Goal: Task Accomplishment & Management: Manage account settings

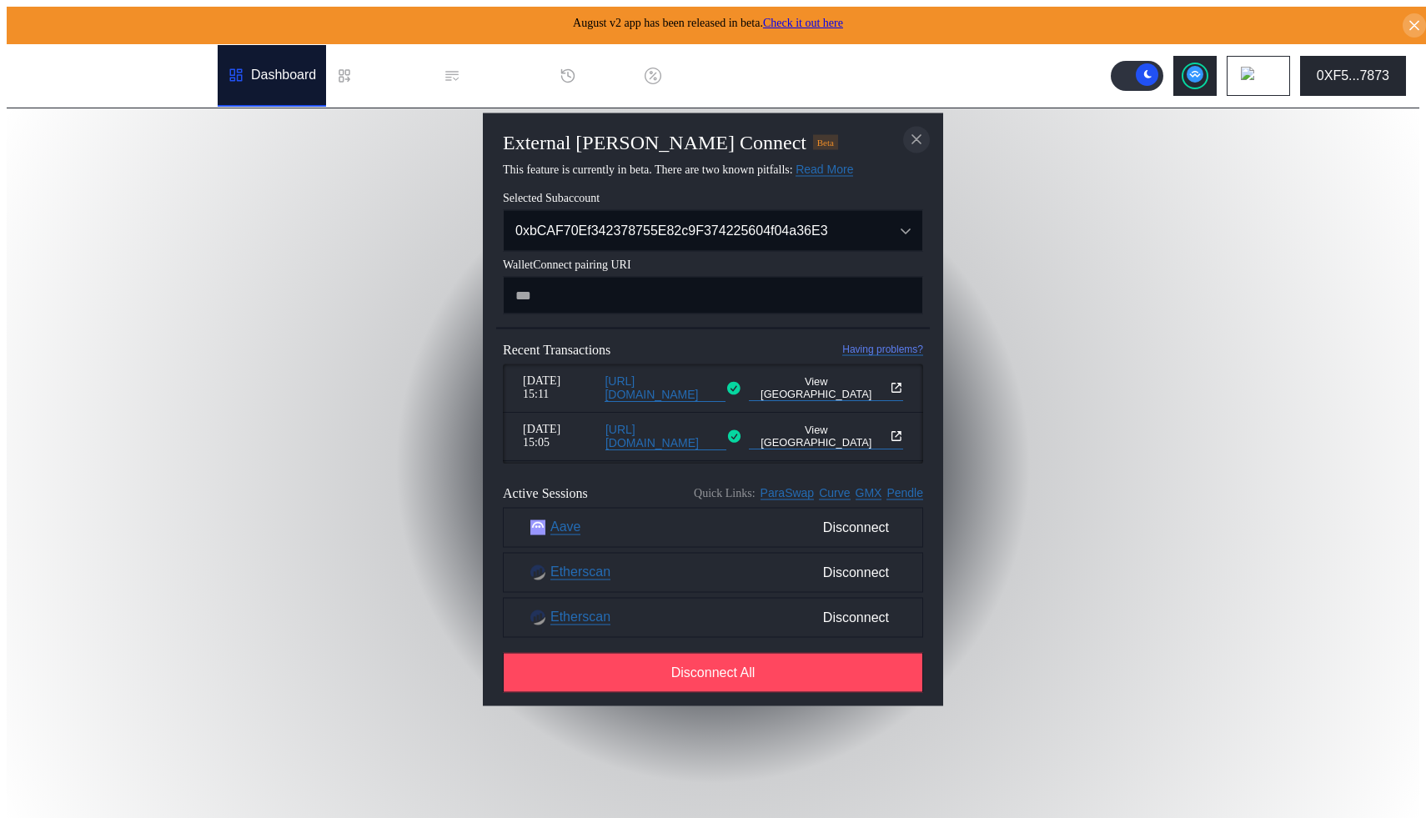
click at [922, 135] on icon "close modal" at bounding box center [916, 140] width 17 height 18
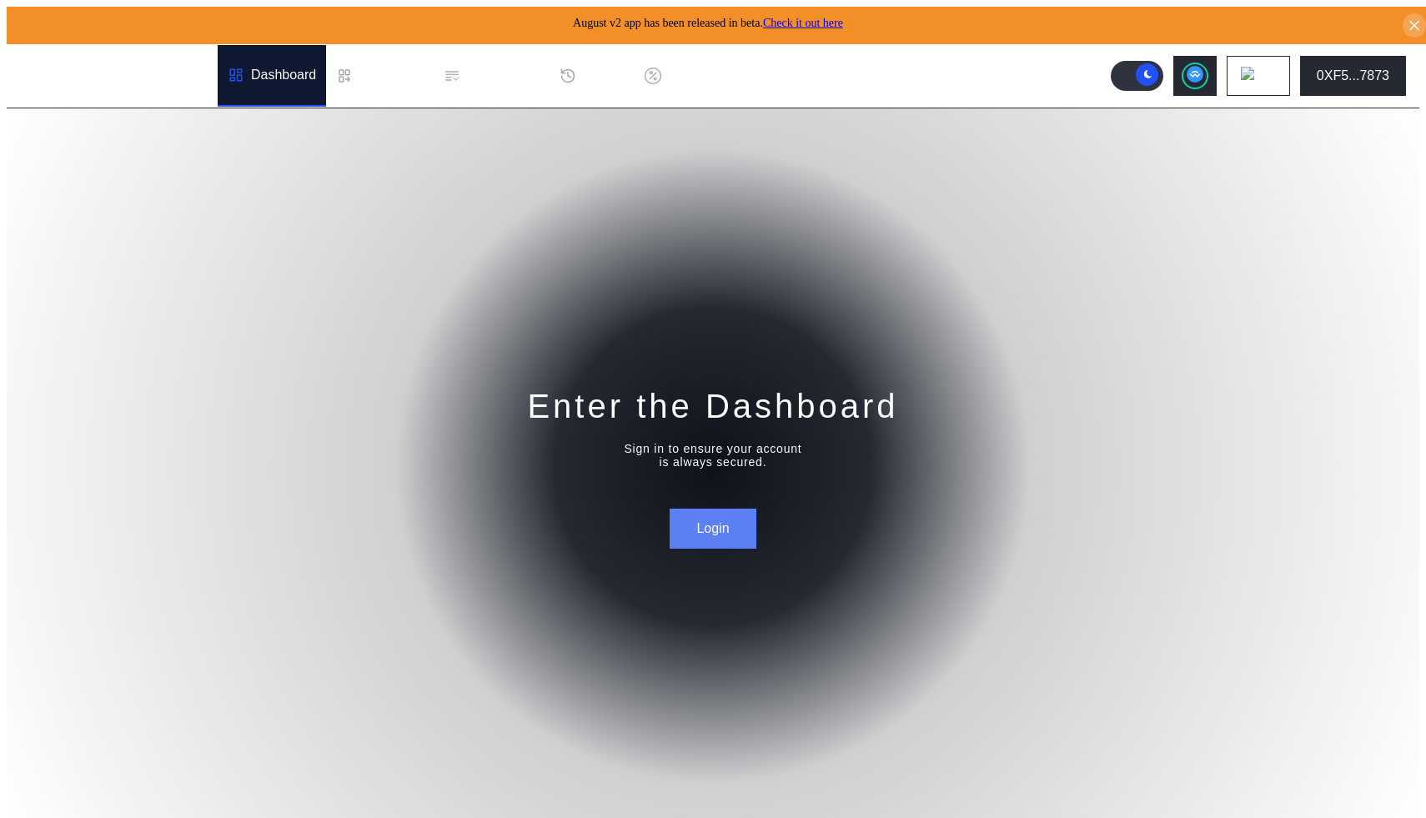
click at [737, 518] on button "Login" at bounding box center [713, 529] width 86 height 40
click at [723, 533] on button "Login" at bounding box center [713, 529] width 86 height 40
click at [1373, 69] on div "0XF5...7873" at bounding box center [1353, 75] width 73 height 15
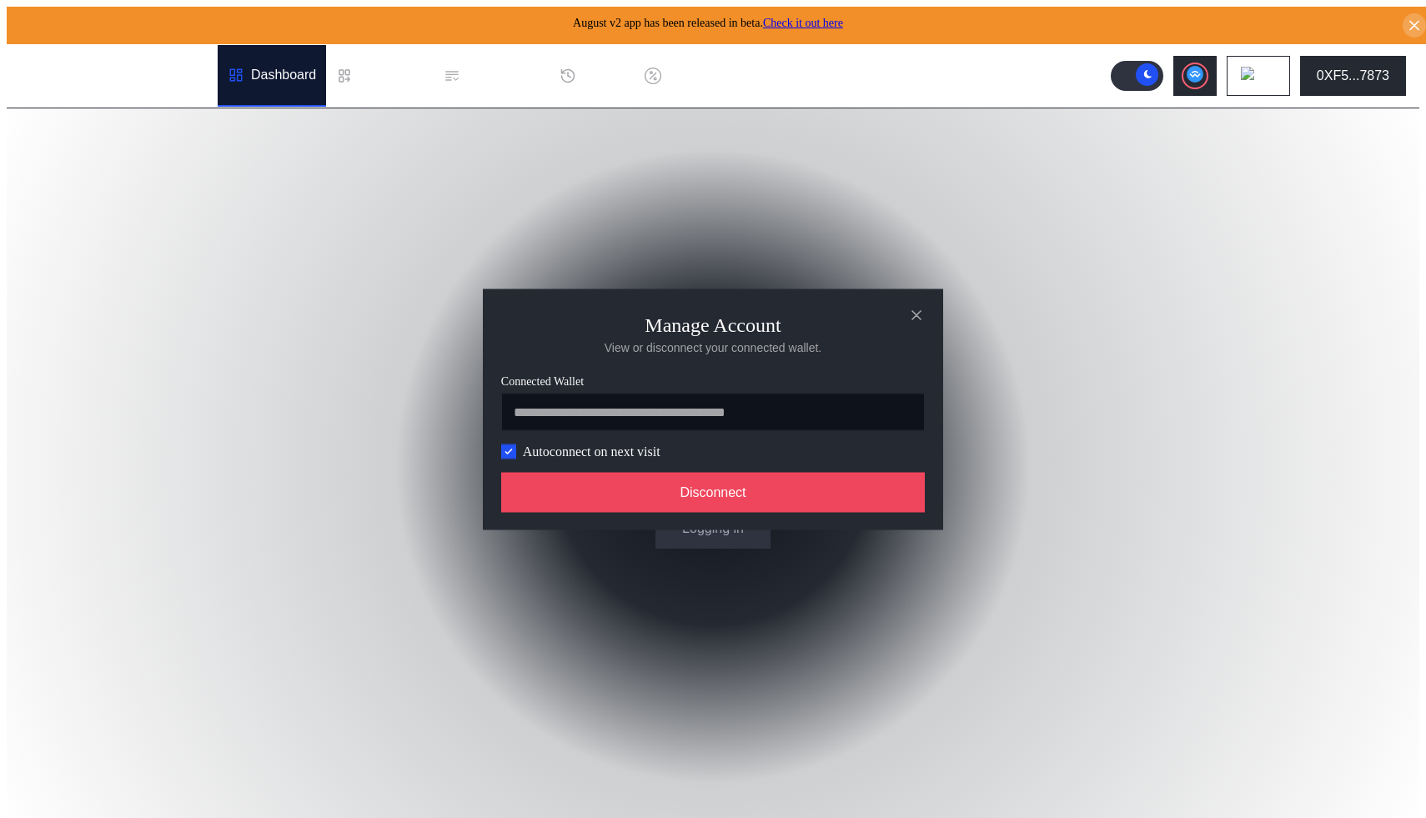
click at [517, 446] on div "**********" at bounding box center [713, 417] width 437 height 84
click at [511, 456] on icon "modal" at bounding box center [509, 451] width 10 height 10
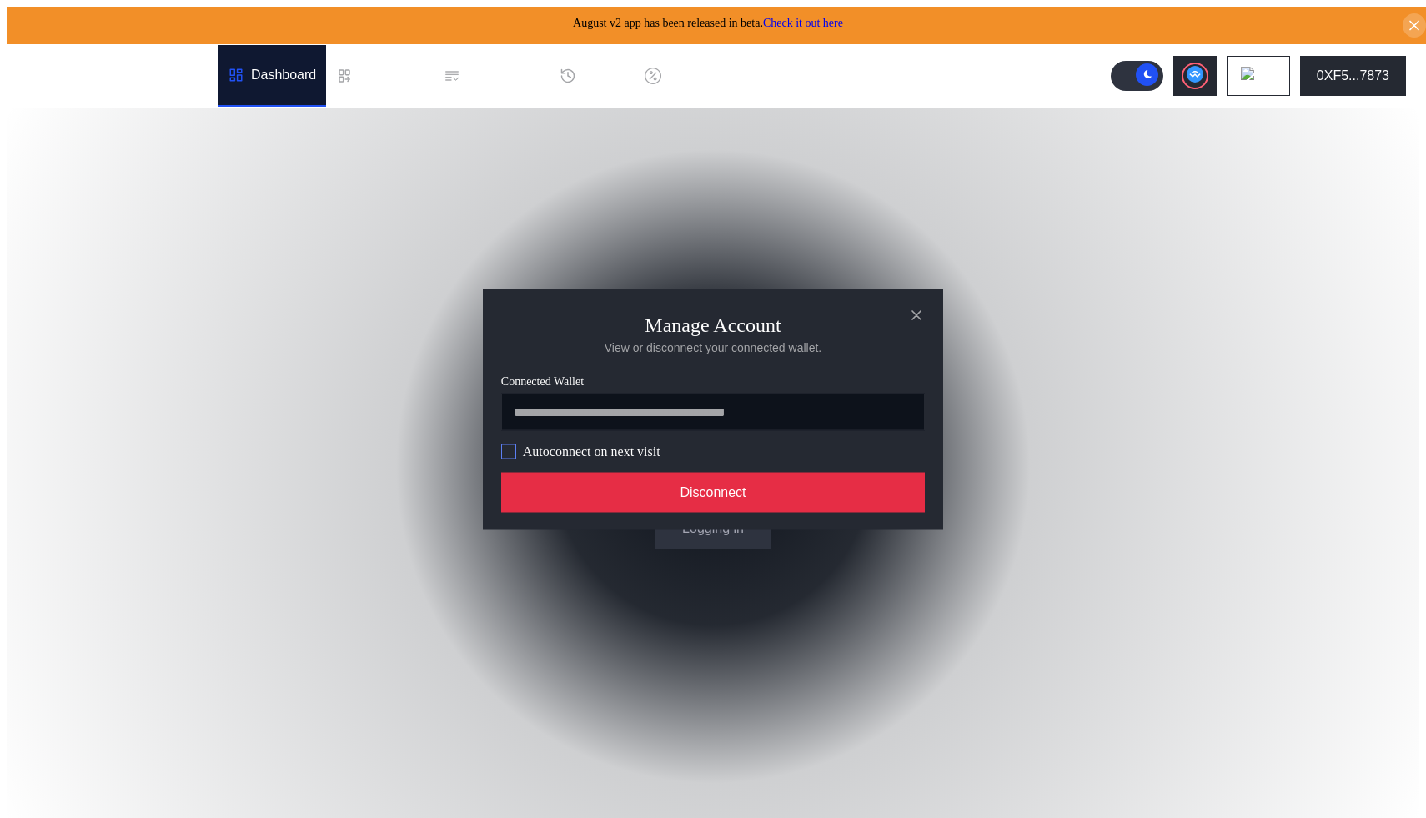
click at [581, 506] on button "Disconnect" at bounding box center [713, 492] width 424 height 40
click at [689, 494] on button "Disconnect" at bounding box center [713, 492] width 424 height 40
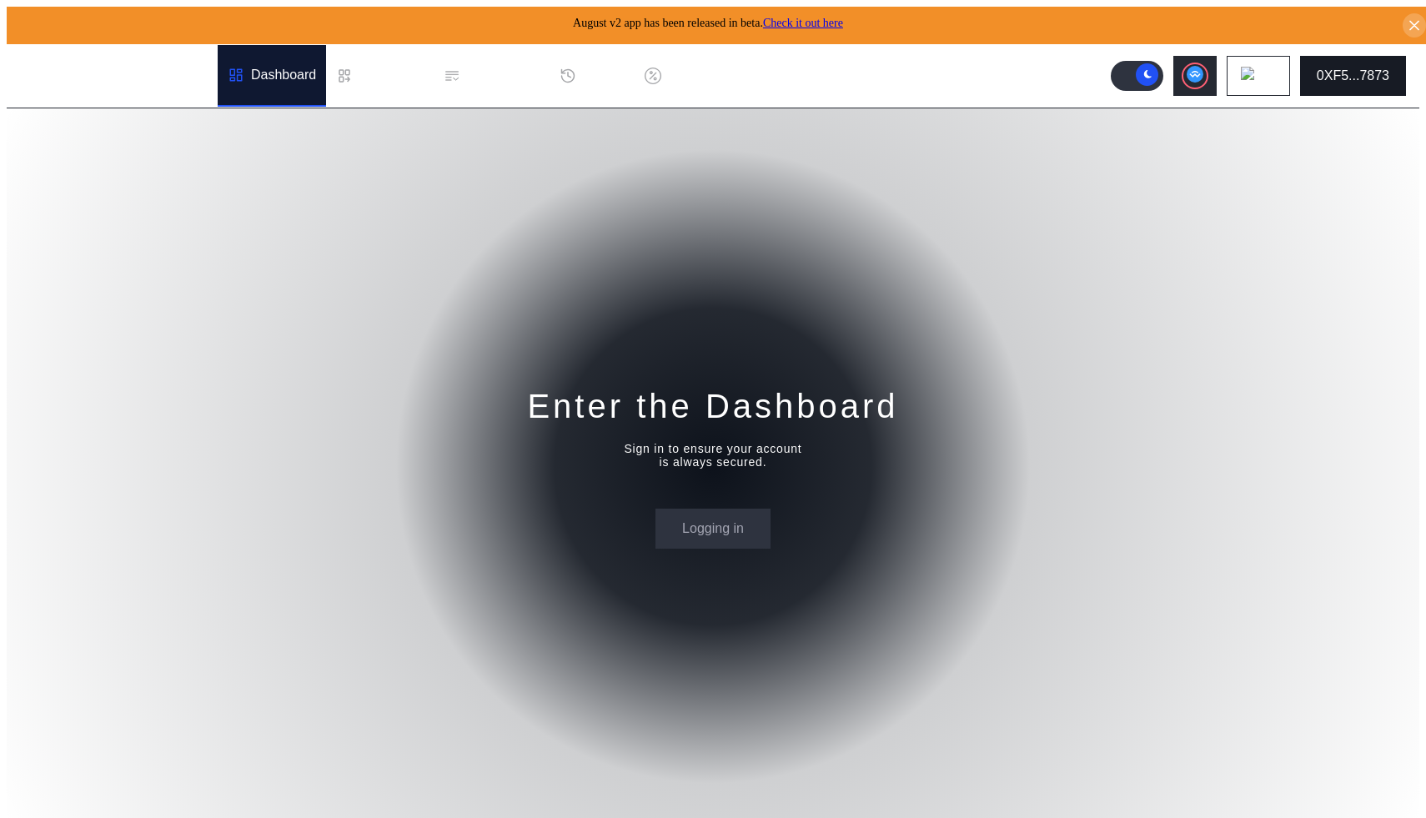
click at [1359, 77] on div "0XF5...7873" at bounding box center [1353, 75] width 73 height 15
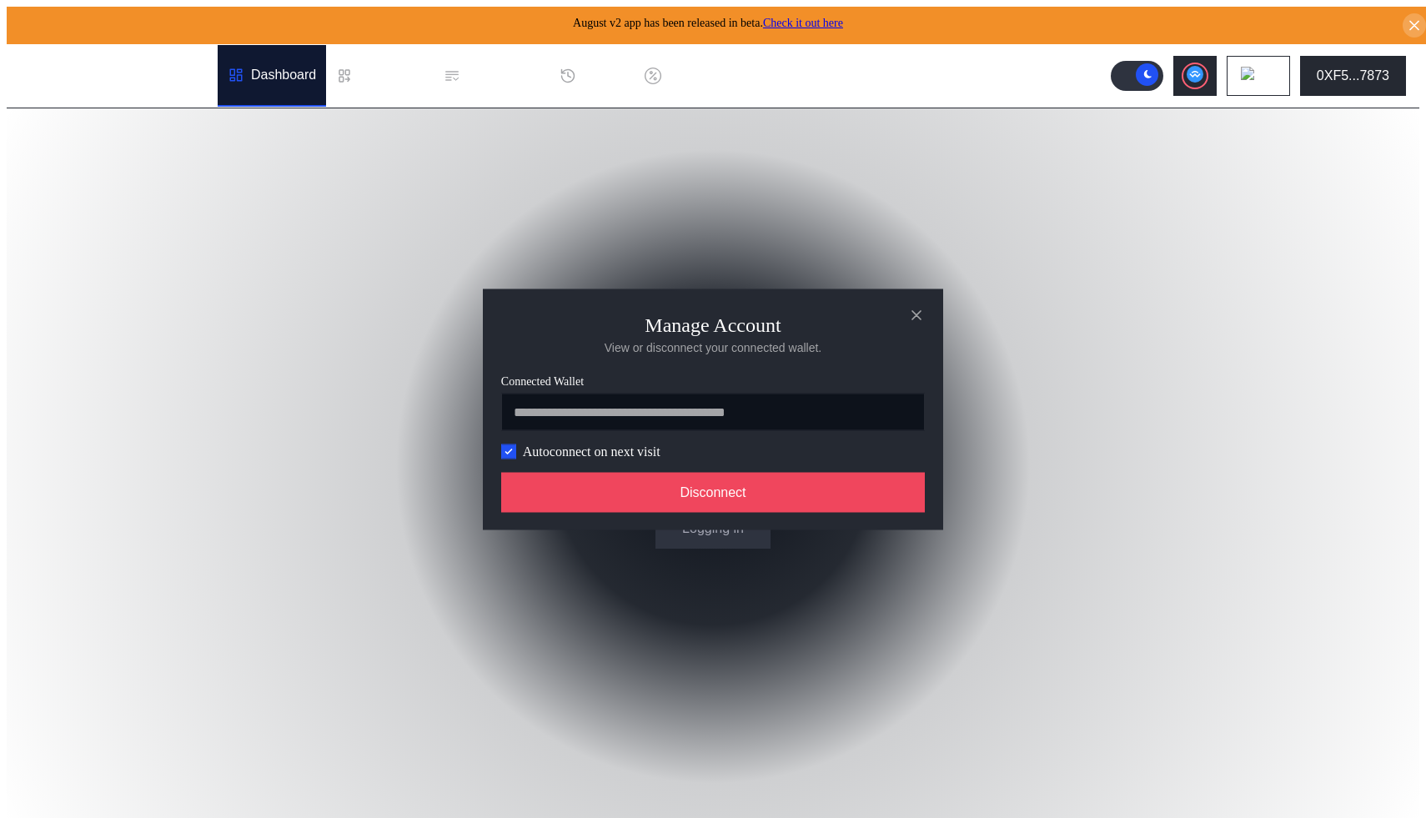
click at [508, 446] on div "Autoconnect on next visit" at bounding box center [580, 451] width 159 height 15
click at [508, 450] on icon "modal" at bounding box center [509, 451] width 10 height 10
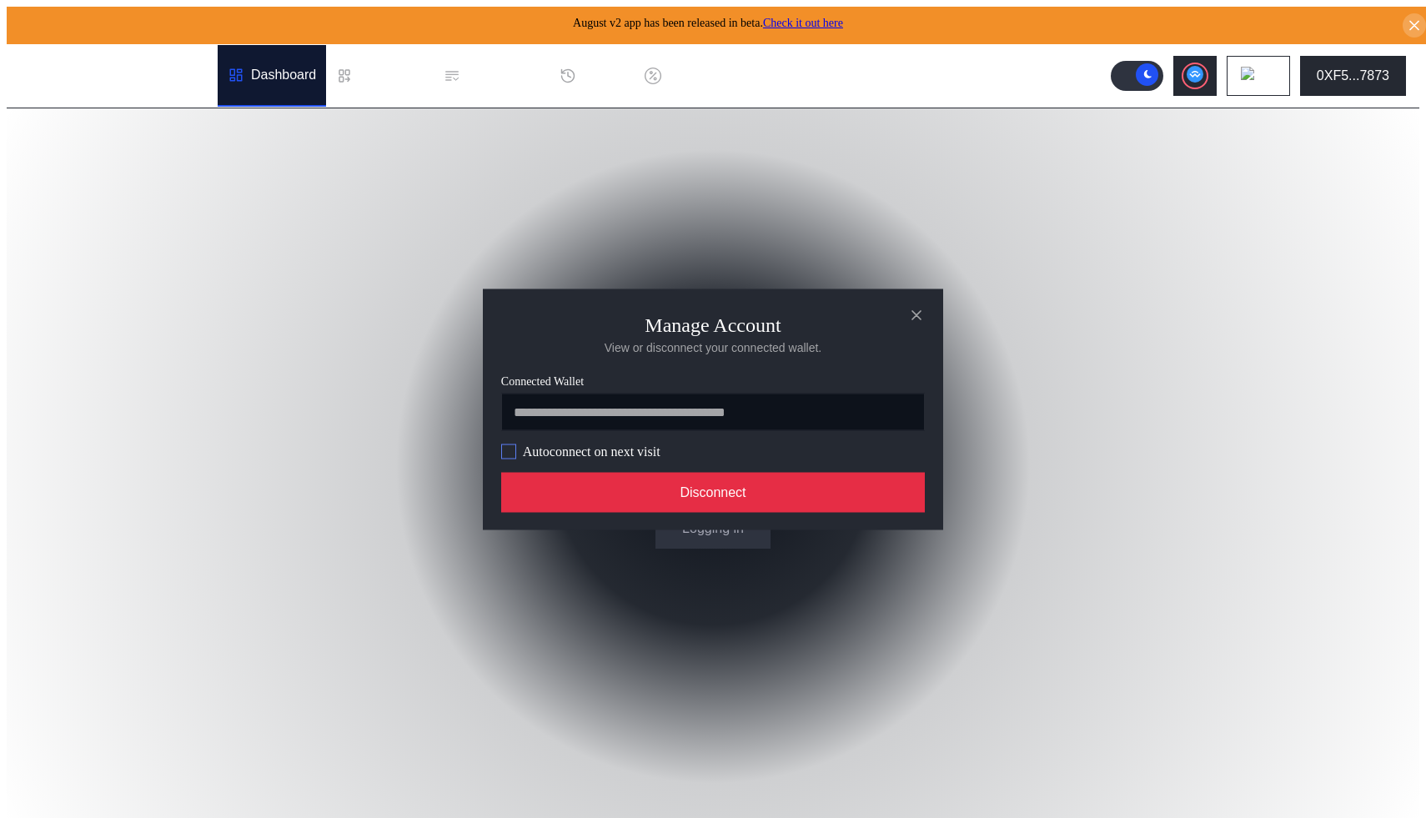
click at [566, 479] on button "Disconnect" at bounding box center [713, 492] width 424 height 40
click at [571, 487] on button "Disconnect" at bounding box center [713, 492] width 424 height 40
click at [722, 485] on button "Disconnect" at bounding box center [713, 492] width 424 height 40
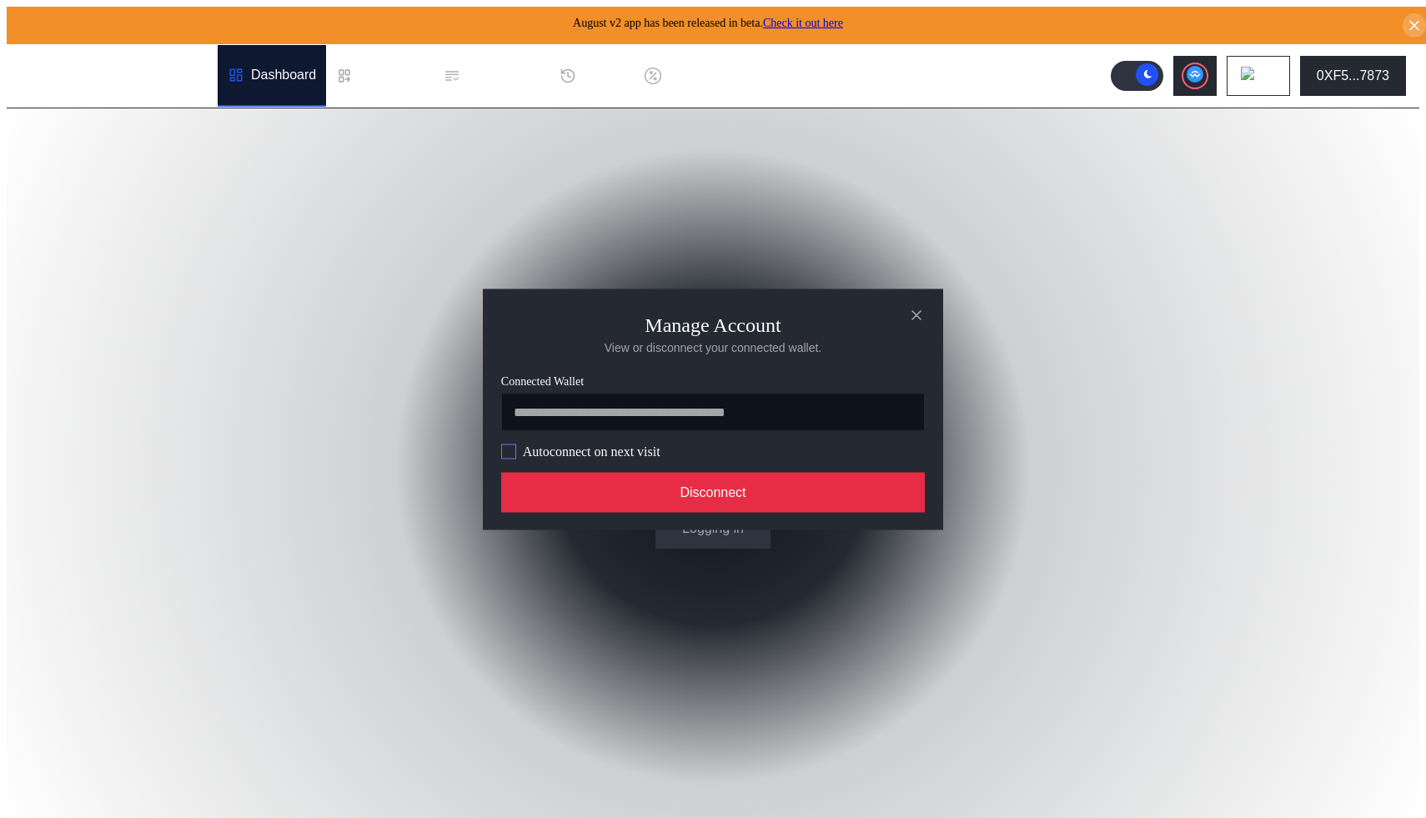
click at [722, 485] on button "Disconnect" at bounding box center [713, 492] width 424 height 40
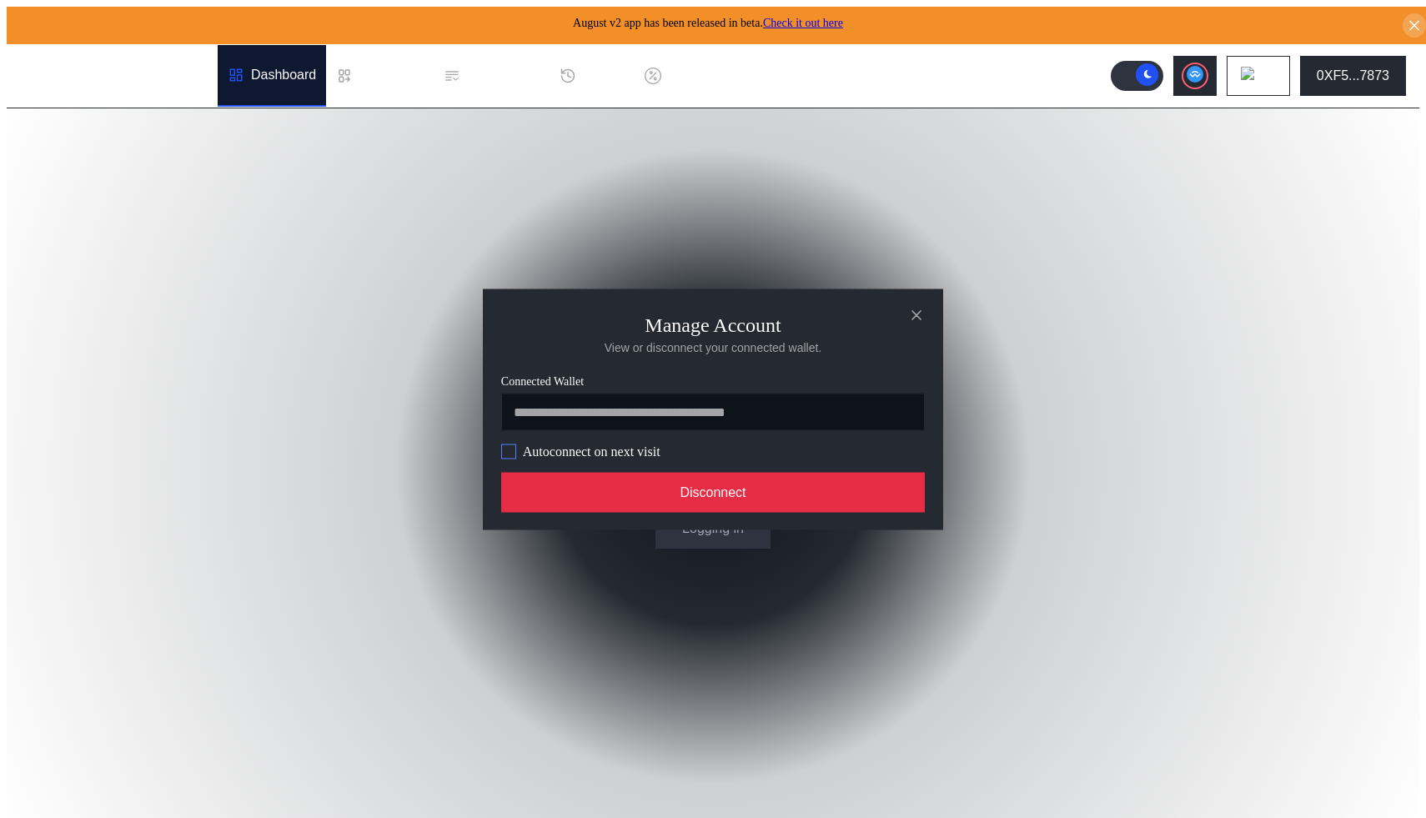
click at [722, 485] on button "Disconnect" at bounding box center [713, 492] width 424 height 40
